Goal: Task Accomplishment & Management: Manage account settings

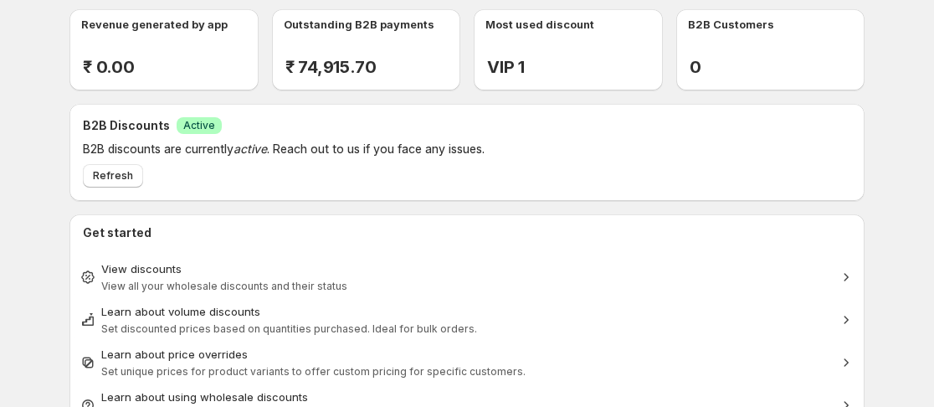
scroll to position [84, 0]
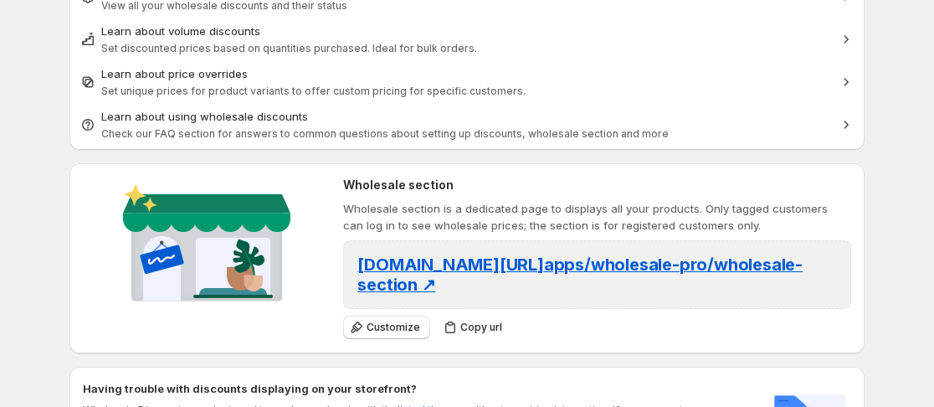
scroll to position [554, 0]
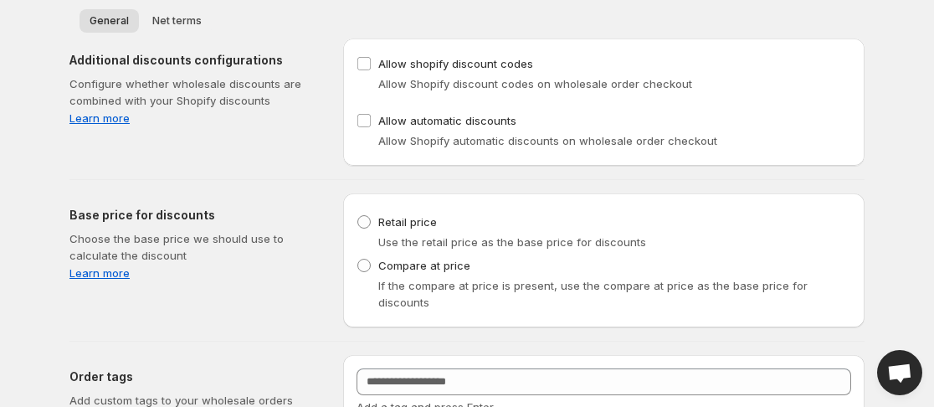
scroll to position [80, 0]
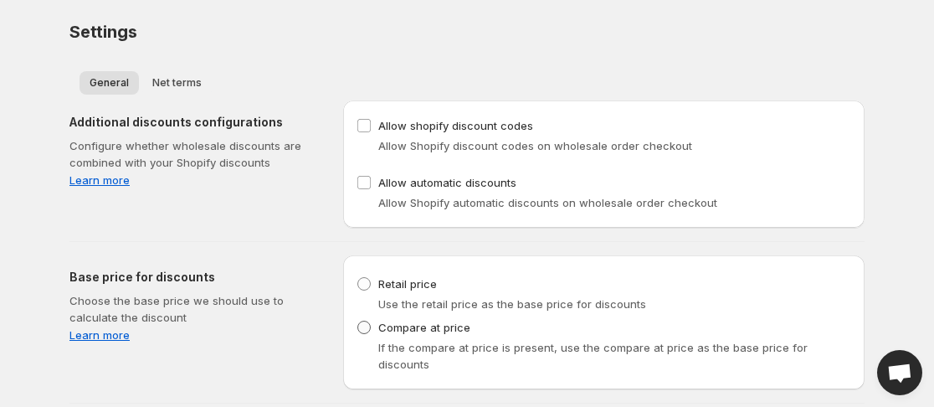
scroll to position [80, 0]
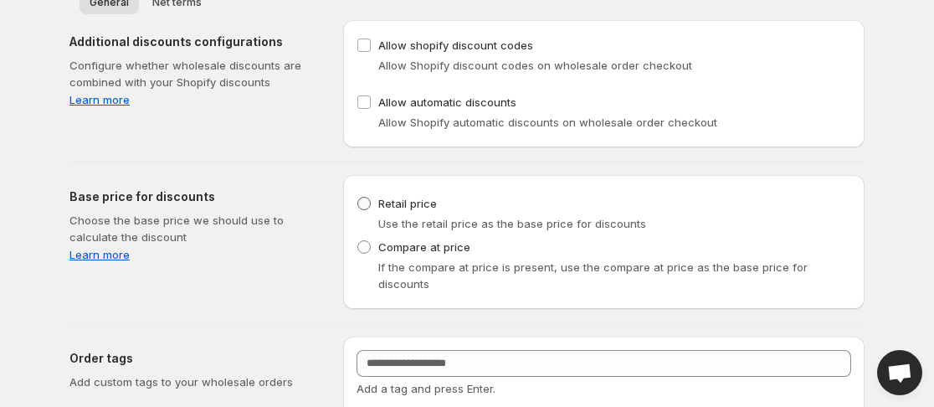
click at [368, 210] on span at bounding box center [364, 203] width 15 height 15
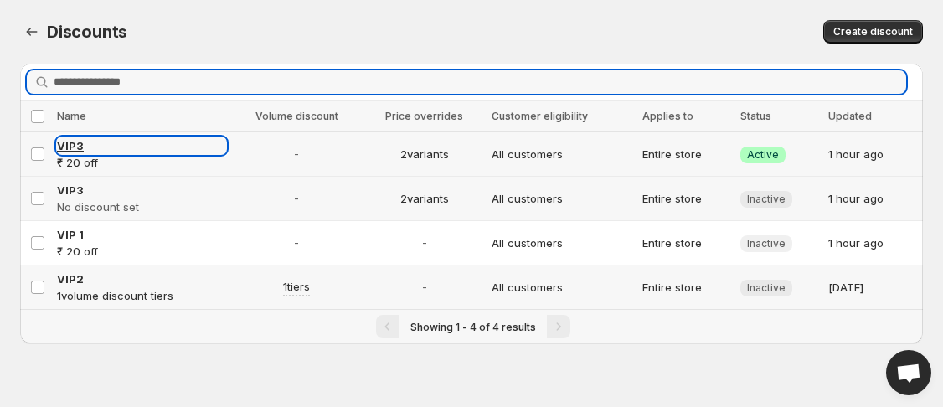
click at [71, 148] on span "VIP3" at bounding box center [70, 145] width 27 height 13
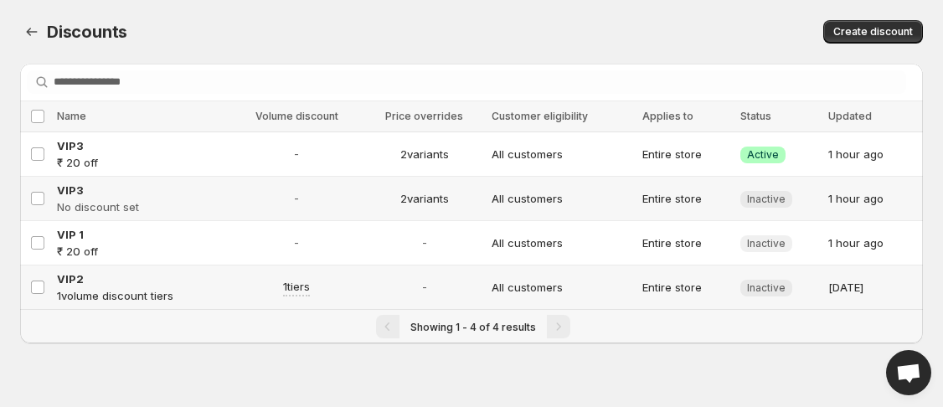
select select "*****"
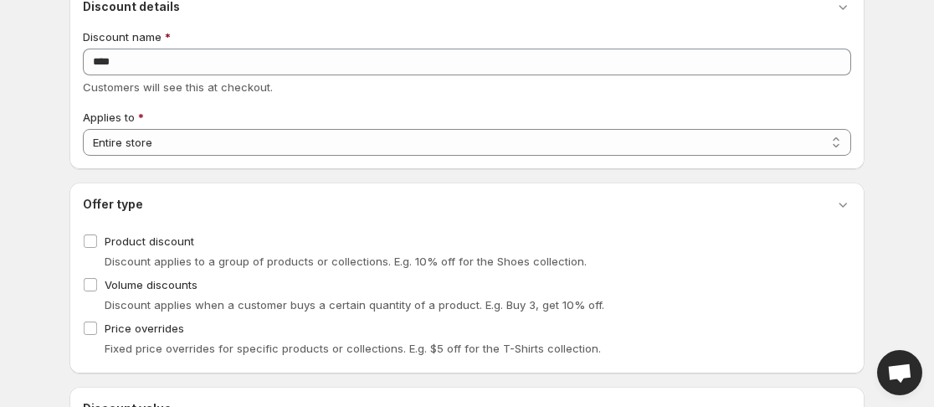
select select "**********"
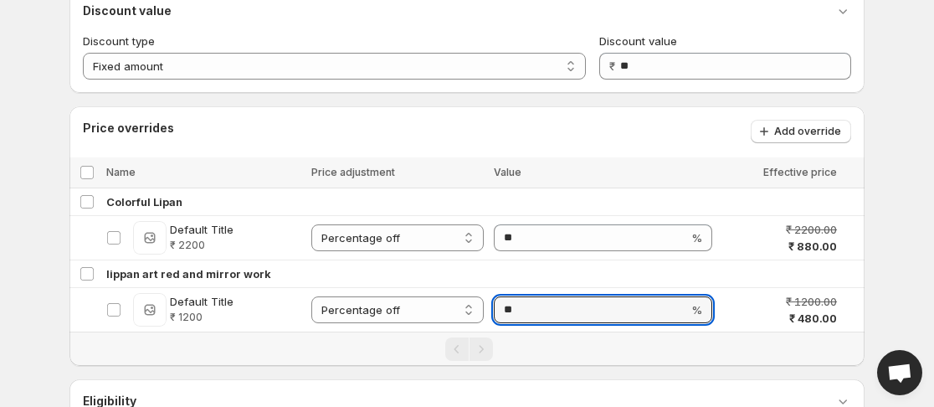
scroll to position [502, 0]
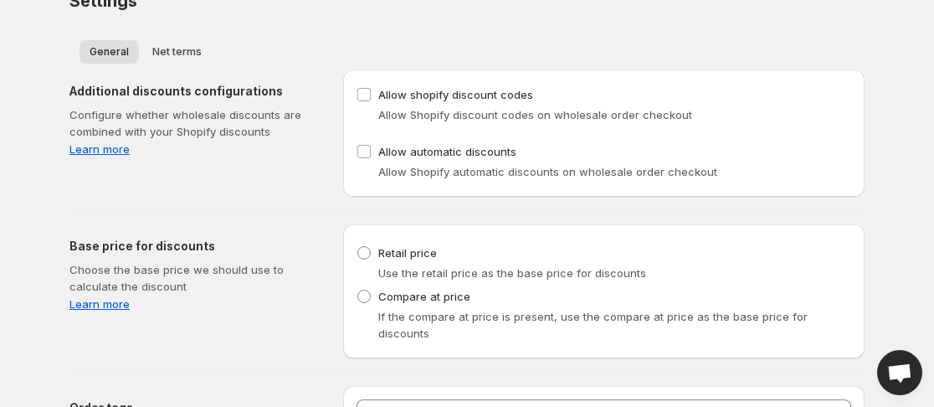
scroll to position [80, 0]
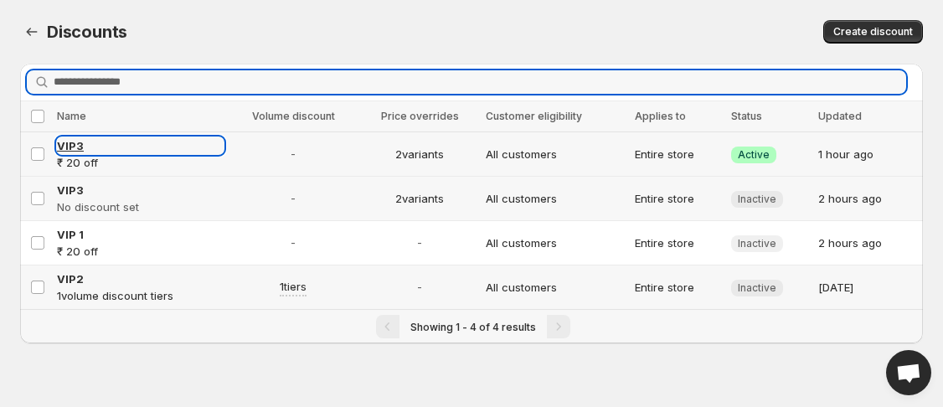
click at [62, 149] on span "VIP3" at bounding box center [70, 145] width 27 height 13
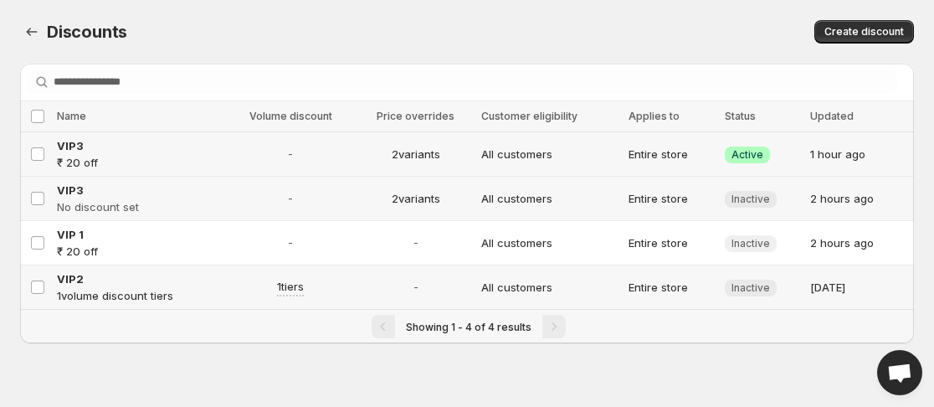
select select "*****"
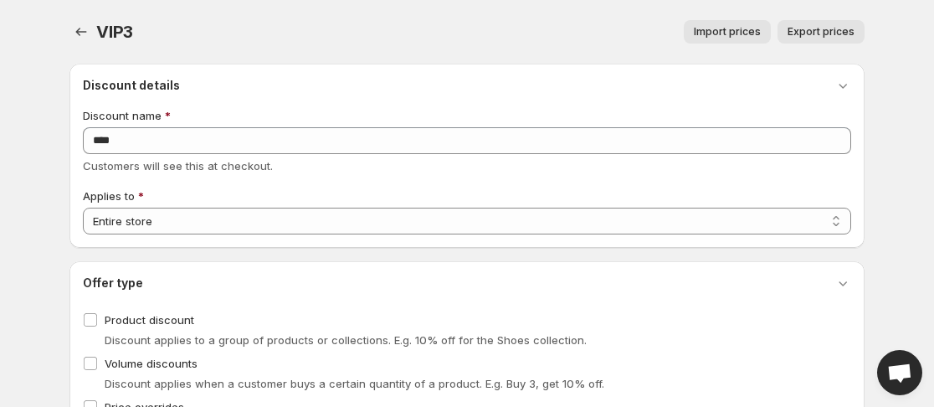
select select "**********"
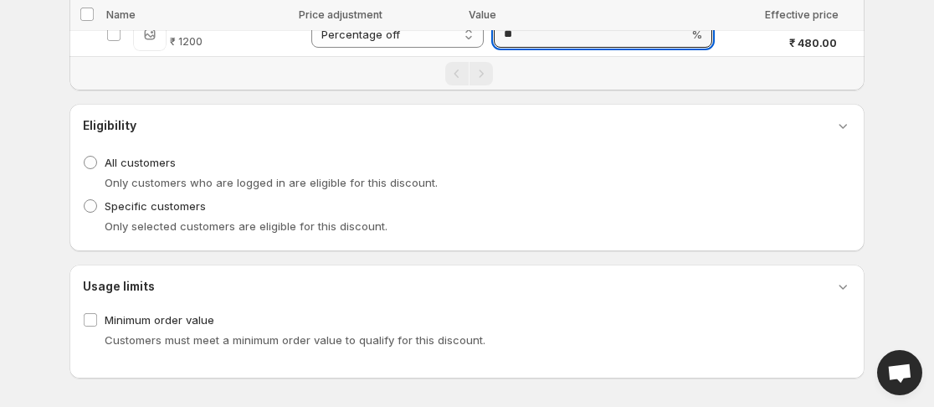
scroll to position [753, 0]
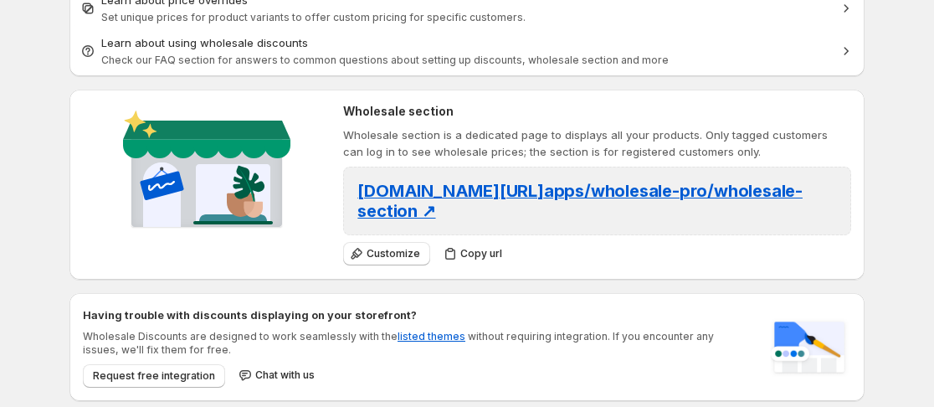
scroll to position [502, 0]
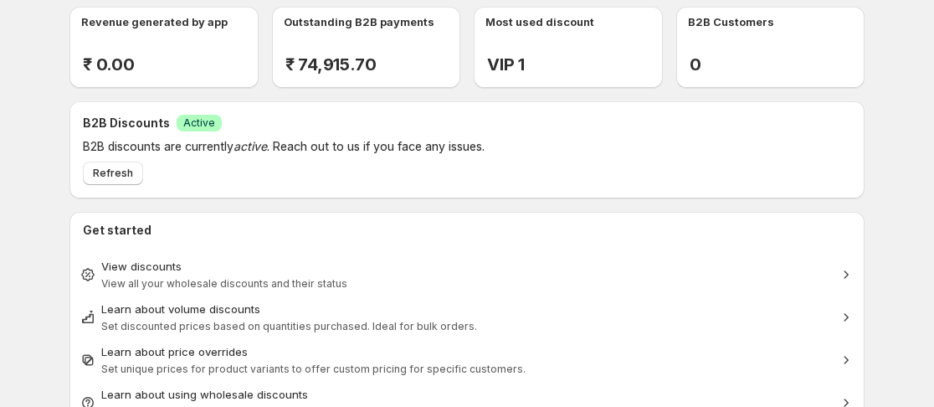
scroll to position [335, 0]
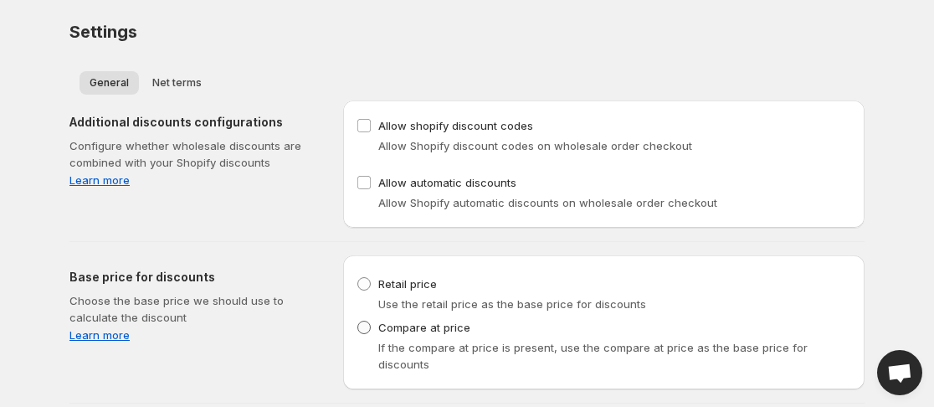
click at [376, 332] on label "Compare at price" at bounding box center [414, 327] width 114 height 23
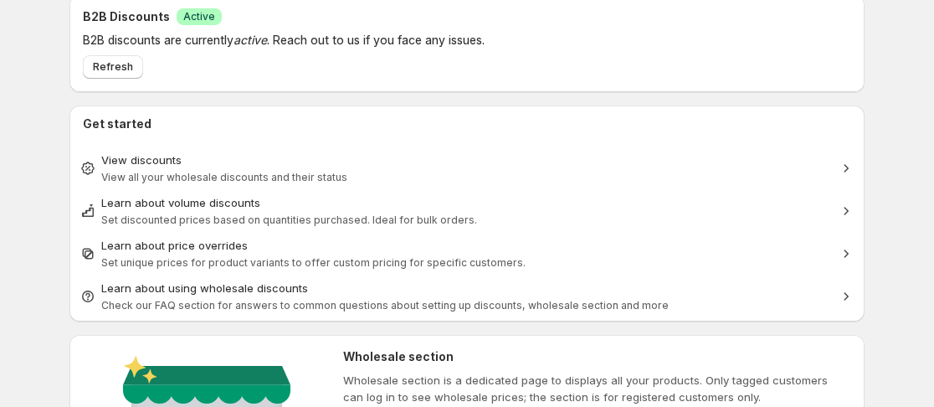
scroll to position [167, 0]
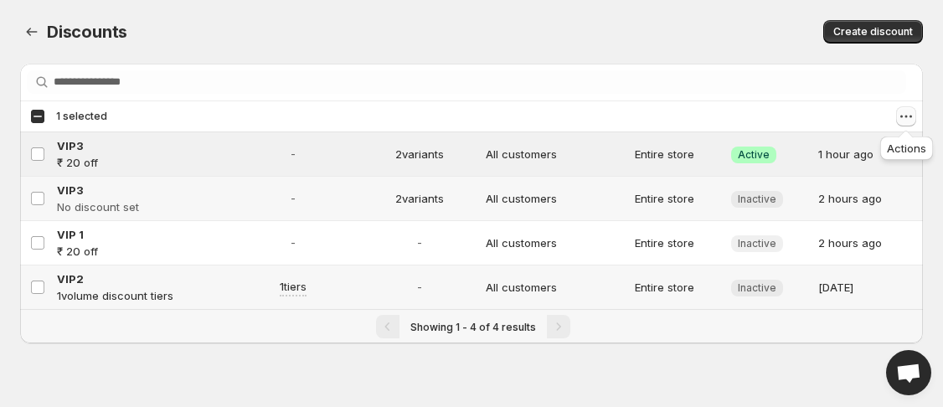
click at [901, 113] on icon "Actions" at bounding box center [905, 116] width 17 height 17
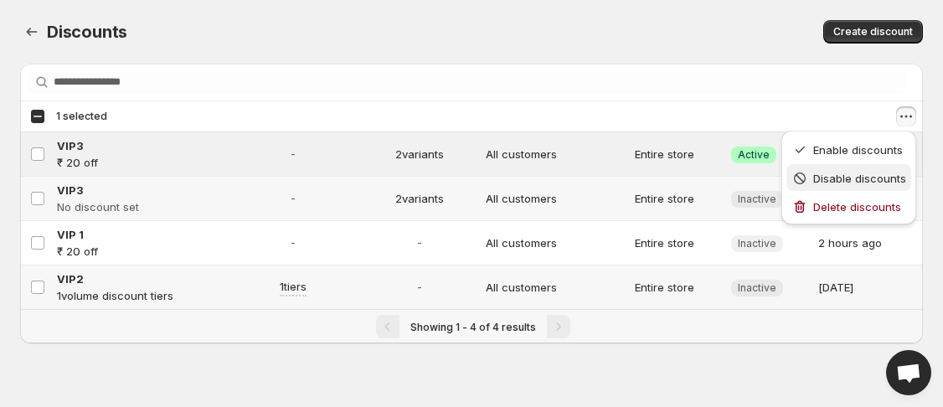
click at [857, 183] on span "Disable discounts" at bounding box center [859, 178] width 93 height 13
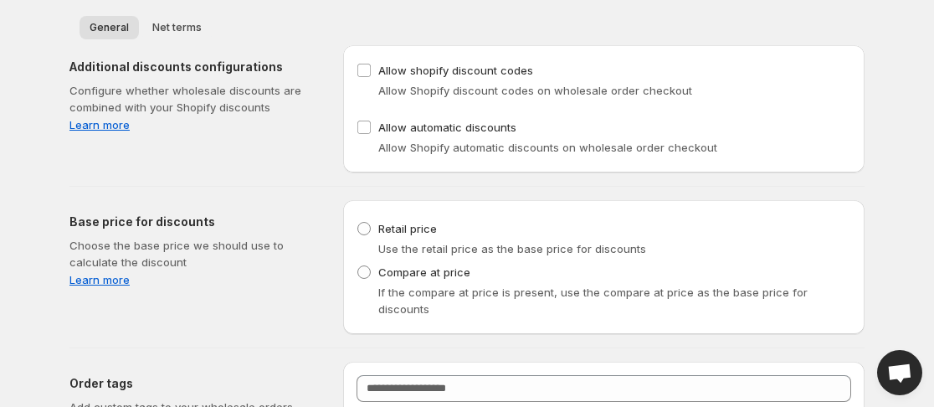
scroll to position [80, 0]
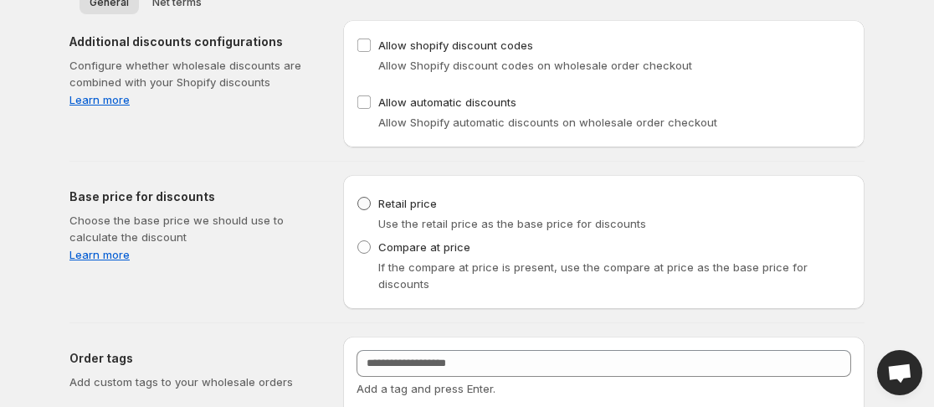
click at [360, 207] on span at bounding box center [363, 203] width 13 height 13
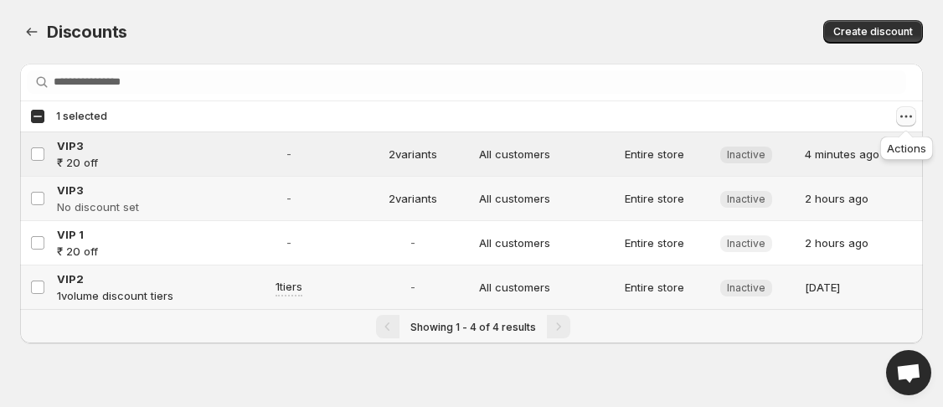
click at [910, 114] on icon "Actions" at bounding box center [905, 116] width 17 height 17
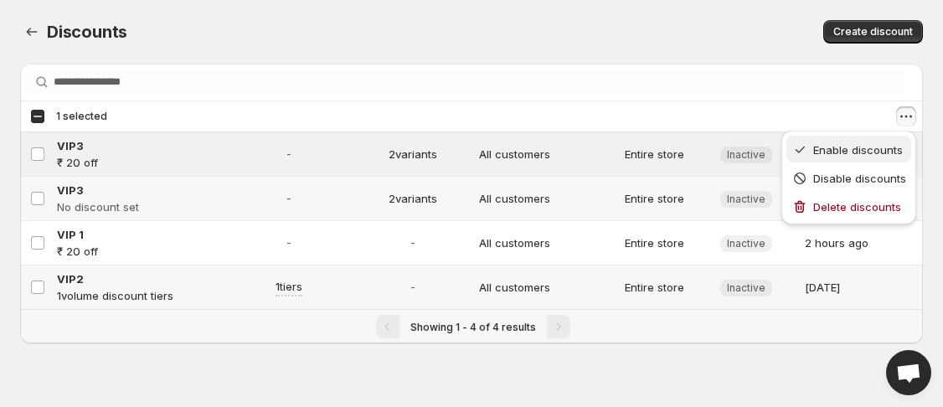
click at [834, 149] on span "Enable discounts" at bounding box center [858, 149] width 90 height 13
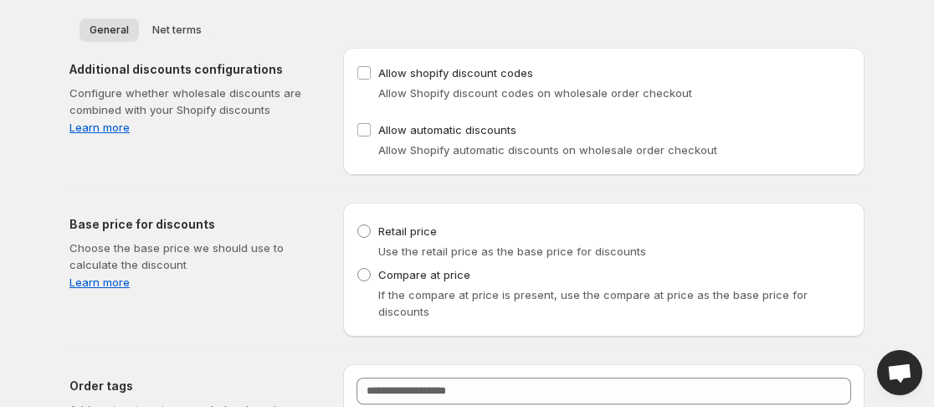
scroll to position [80, 0]
